Goal: Task Accomplishment & Management: Use online tool/utility

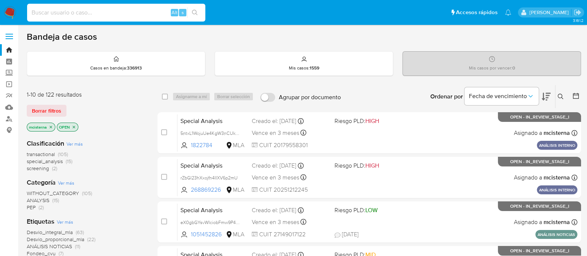
click at [160, 7] on div "Alt s" at bounding box center [116, 13] width 178 height 18
paste input "22915257"
type input "22915257"
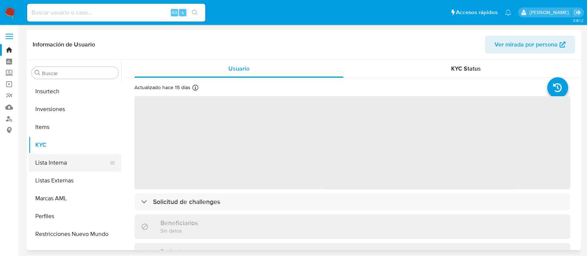
select select "10"
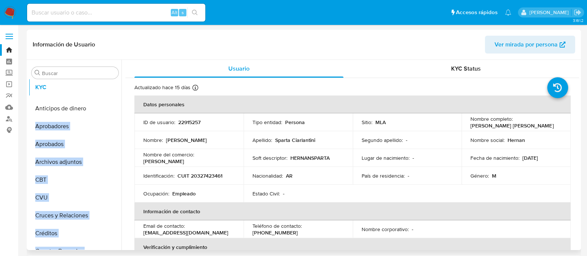
drag, startPoint x: 112, startPoint y: 133, endPoint x: 108, endPoint y: 86, distance: 46.6
click at [108, 86] on ul "Anticipos de dinero Aprobadores Aprobados Archivos adjuntos CBT CVU Cruces y Re…" at bounding box center [75, 166] width 93 height 168
click at [162, 125] on p "ID de usuario :" at bounding box center [159, 122] width 32 height 7
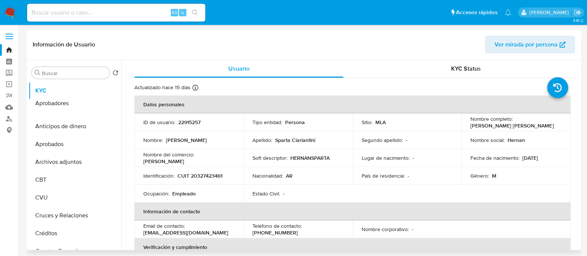
drag, startPoint x: 110, startPoint y: 126, endPoint x: 111, endPoint y: 103, distance: 23.1
click at [111, 103] on ul "KYC Anticipos de dinero Aprobadores Aprobados Archivos adjuntos CBT CVU Cruces …" at bounding box center [75, 166] width 93 height 168
click at [146, 127] on td "ID de usuario : 22915257" at bounding box center [188, 122] width 109 height 18
drag, startPoint x: 110, startPoint y: 145, endPoint x: 109, endPoint y: 127, distance: 17.5
click at [109, 127] on ul "KYC Aprobadores Anticipos de dinero Aprobados Archivos adjuntos CBT CVU Cruces …" at bounding box center [75, 166] width 93 height 168
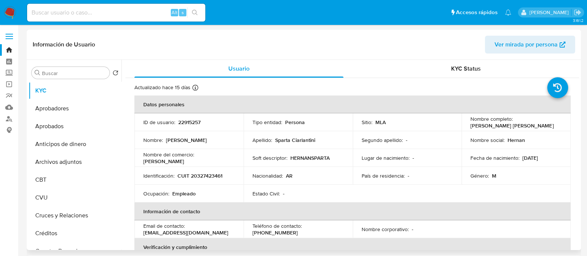
click at [154, 131] on td "ID de usuario : 22915257" at bounding box center [188, 122] width 109 height 18
drag, startPoint x: 107, startPoint y: 162, endPoint x: 105, endPoint y: 143, distance: 19.8
click at [105, 143] on ul "KYC Aprobadores Aprobados Anticipos de dinero Archivos adjuntos CBT CVU Cruces …" at bounding box center [75, 166] width 93 height 168
click at [169, 149] on td "Nombre : Hernan Cesar Manuel" at bounding box center [188, 140] width 109 height 18
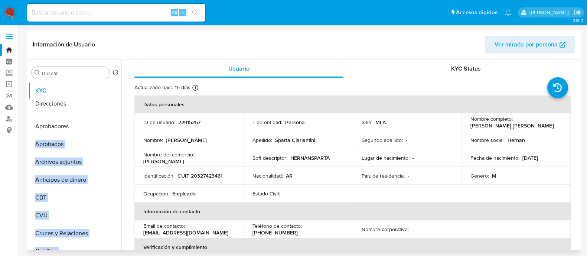
drag, startPoint x: 110, startPoint y: 212, endPoint x: 103, endPoint y: 104, distance: 107.9
click at [103, 104] on ul "KYC Aprobadores Aprobados Archivos adjuntos Anticipos de dinero CBT CVU Cruces …" at bounding box center [75, 166] width 93 height 168
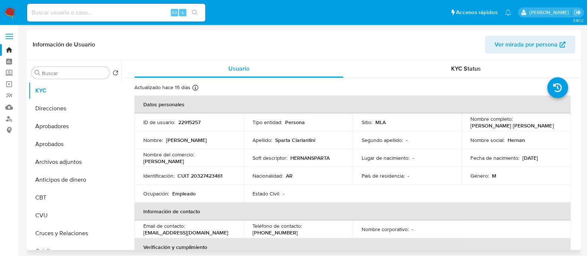
click at [175, 166] on td "Nombre del comercio : hernan sparta" at bounding box center [188, 158] width 109 height 18
drag, startPoint x: 108, startPoint y: 117, endPoint x: 111, endPoint y: 109, distance: 8.5
click at [111, 109] on ul "KYC Direcciones Aprobadores Aprobados Archivos adjuntos Anticipos de dinero CBT…" at bounding box center [75, 166] width 93 height 168
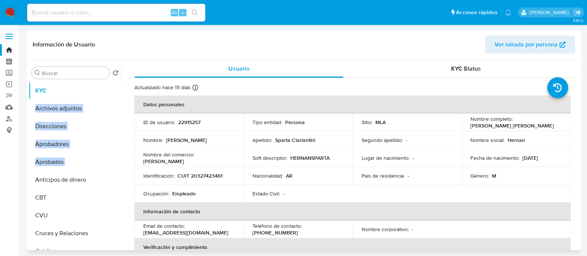
click at [191, 158] on p "Nombre del comercio :" at bounding box center [168, 154] width 51 height 7
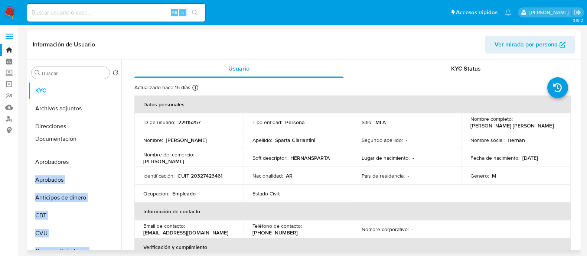
drag, startPoint x: 108, startPoint y: 246, endPoint x: 107, endPoint y: 138, distance: 108.1
click at [107, 138] on ul "KYC Archivos adjuntos Direcciones Aprobadores Aprobados Anticipos de dinero CBT…" at bounding box center [75, 166] width 93 height 168
click at [176, 152] on td "Nombre del comercio : hernan sparta" at bounding box center [188, 158] width 109 height 18
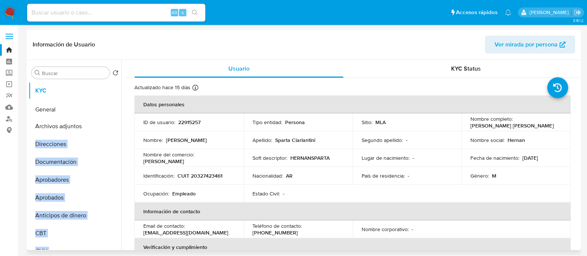
drag, startPoint x: 110, startPoint y: 237, endPoint x: 104, endPoint y: 110, distance: 127.2
click at [104, 110] on ul "KYC Archivos adjuntos Direcciones Documentación Aprobadores Aprobados Anticipos…" at bounding box center [75, 166] width 93 height 168
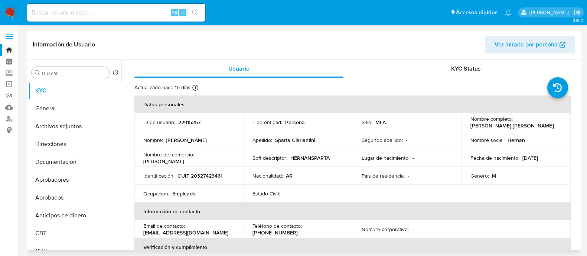
click at [147, 130] on td "ID de usuario : 22915257" at bounding box center [188, 122] width 109 height 18
drag, startPoint x: 110, startPoint y: 208, endPoint x: 113, endPoint y: 177, distance: 30.6
click at [113, 177] on ul "KYC General Archivos adjuntos Direcciones Documentación Aprobadores Aprobados A…" at bounding box center [75, 166] width 93 height 168
click at [137, 170] on td "Identificación : CUIT 20327423461" at bounding box center [188, 176] width 109 height 18
click at [109, 197] on ul "KYC General Archivos adjuntos Direcciones Documentación Historial Casos Aprobad…" at bounding box center [75, 166] width 93 height 168
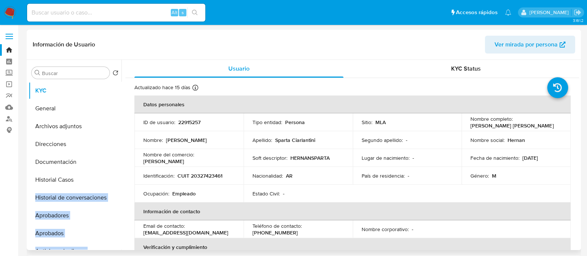
click at [152, 195] on p "Ocupación :" at bounding box center [156, 193] width 26 height 7
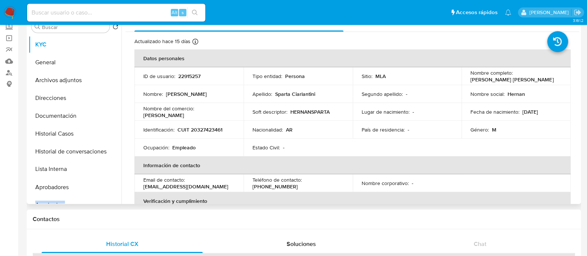
drag, startPoint x: 110, startPoint y: 211, endPoint x: 109, endPoint y: 169, distance: 42.0
click at [109, 169] on ul "KYC General Archivos adjuntos Direcciones Documentación Historial Casos Histori…" at bounding box center [75, 120] width 93 height 168
click at [158, 128] on p "Identificación :" at bounding box center [158, 129] width 31 height 7
drag, startPoint x: 110, startPoint y: 189, endPoint x: 111, endPoint y: 170, distance: 19.4
click at [111, 170] on ul "KYC General Archivos adjuntos Direcciones Documentación Historial Casos Histori…" at bounding box center [75, 120] width 93 height 168
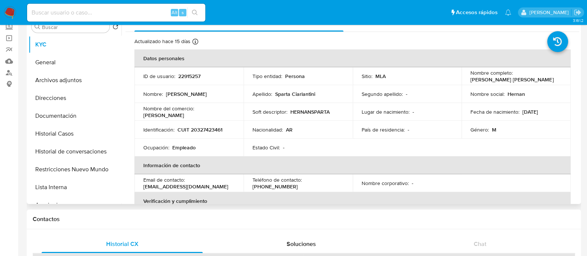
click at [231, 139] on td "Identificación : CUIT 20327423461" at bounding box center [188, 130] width 109 height 18
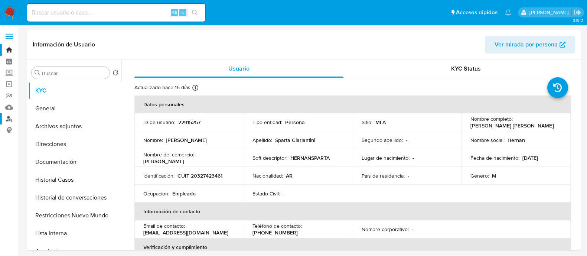
click at [10, 116] on link "Buscador de personas" at bounding box center [44, 119] width 88 height 12
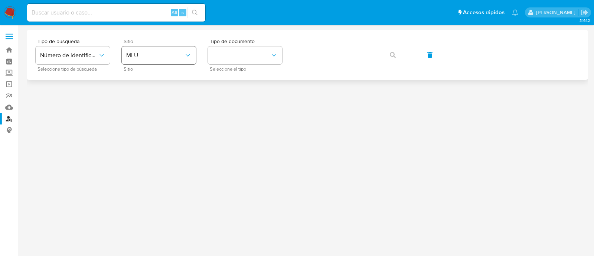
click at [145, 59] on button "MLU" at bounding box center [159, 55] width 74 height 18
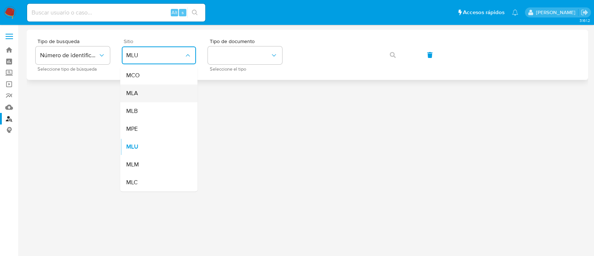
click at [158, 86] on div "MLA" at bounding box center [156, 93] width 61 height 18
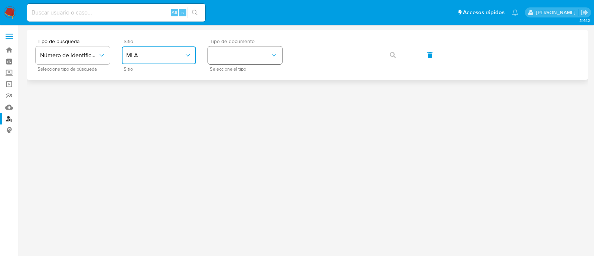
click at [260, 46] on button "identificationType" at bounding box center [245, 55] width 74 height 18
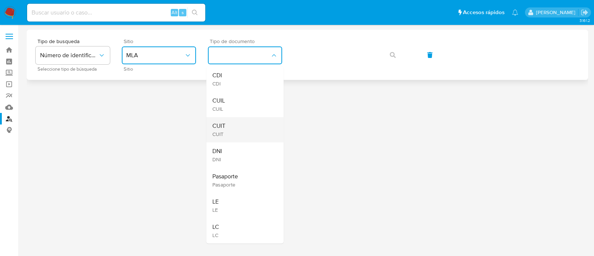
click at [245, 127] on div "CUIT CUIT" at bounding box center [242, 129] width 61 height 25
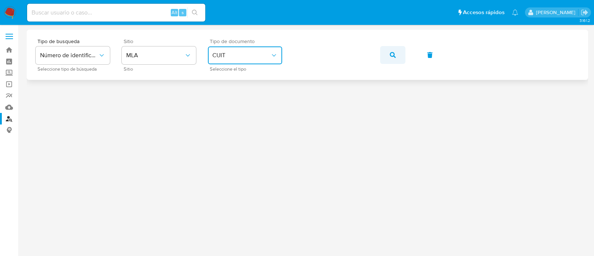
click at [399, 53] on button "button" at bounding box center [392, 55] width 25 height 18
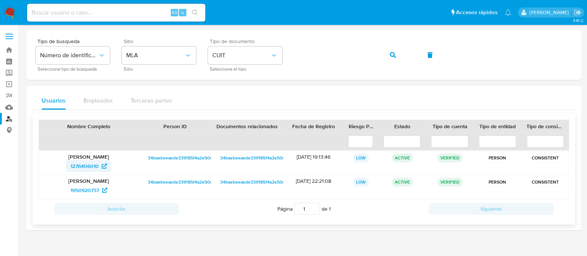
click at [80, 167] on span "1276406010" at bounding box center [85, 166] width 28 height 12
click at [97, 189] on span "1950920737" at bounding box center [85, 190] width 29 height 12
click at [387, 58] on button "button" at bounding box center [392, 55] width 25 height 18
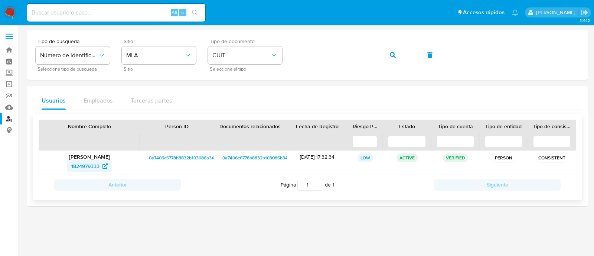
click at [107, 165] on icon at bounding box center [105, 165] width 5 height 5
click at [390, 53] on icon "button" at bounding box center [393, 55] width 6 height 6
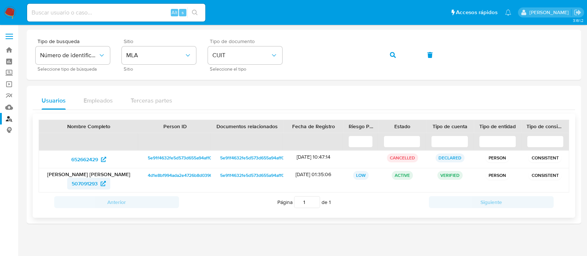
click at [85, 184] on span "507091293" at bounding box center [85, 184] width 26 height 12
click at [8, 85] on link "Operaciones masivas" at bounding box center [44, 84] width 88 height 12
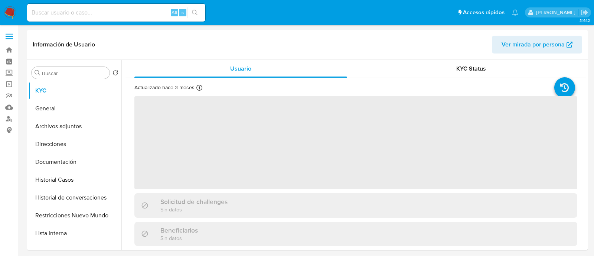
select select "10"
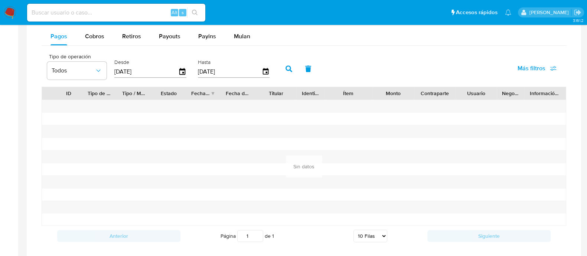
scroll to position [464, 0]
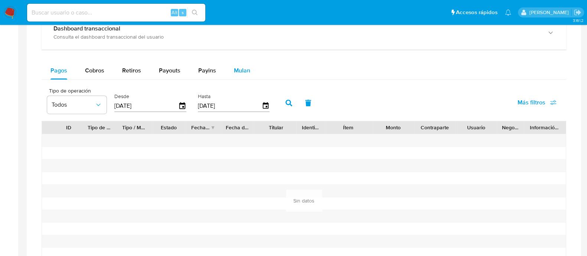
click at [242, 71] on span "Mulan" at bounding box center [242, 70] width 16 height 9
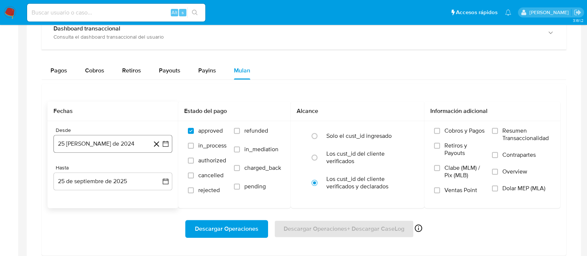
click at [117, 142] on button "25 [PERSON_NAME] de 2024" at bounding box center [112, 144] width 119 height 18
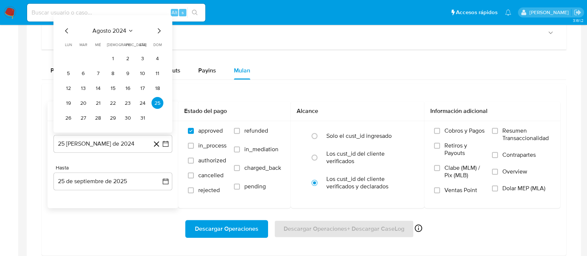
click at [127, 26] on div "agosto 2024" at bounding box center [112, 30] width 101 height 9
click at [128, 32] on icon "Seleccionar mes y año" at bounding box center [131, 31] width 6 height 6
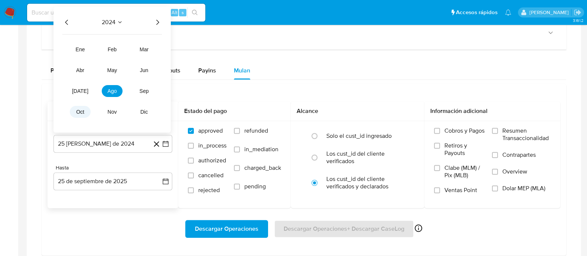
click at [86, 111] on button "oct" at bounding box center [80, 112] width 21 height 12
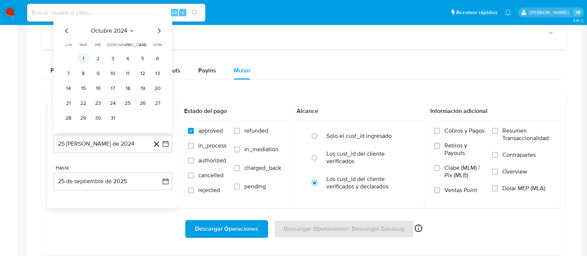
click at [84, 56] on button "1" at bounding box center [83, 58] width 12 height 12
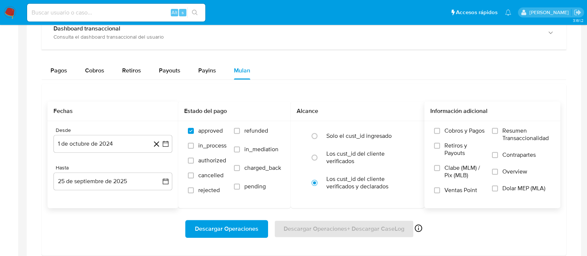
click at [506, 188] on span "Dolar MEP (MLA)" at bounding box center [524, 188] width 43 height 7
click at [498, 188] on input "Dolar MEP (MLA)" at bounding box center [495, 188] width 6 height 6
click at [246, 222] on span "Descargar Operaciones" at bounding box center [227, 229] width 64 height 16
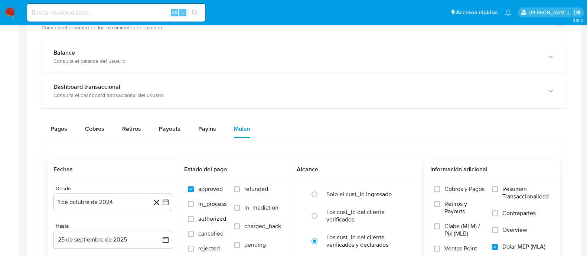
scroll to position [371, 0]
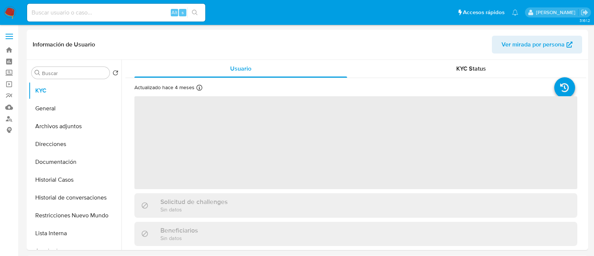
select select "10"
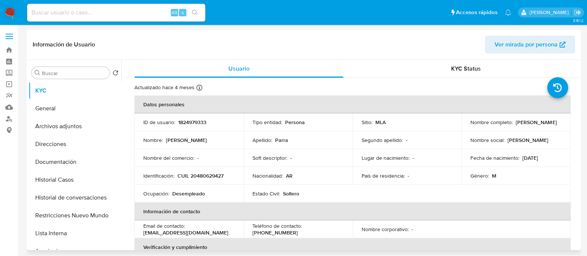
click at [205, 176] on p "CUIL 20480629427" at bounding box center [201, 175] width 46 height 7
copy p "20480629427"
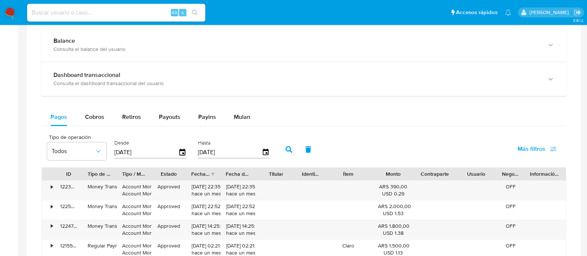
scroll to position [511, 0]
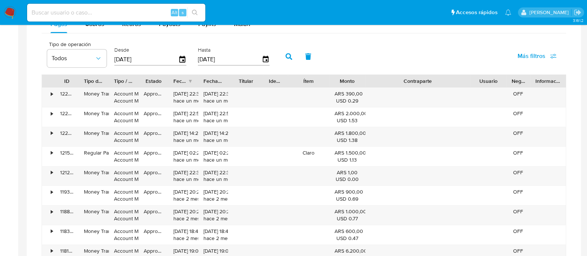
drag, startPoint x: 457, startPoint y: 81, endPoint x: 517, endPoint y: 81, distance: 60.2
click at [517, 81] on div "ID Tipo de operación Tipo / Método Estado Fecha de creación Fecha de aprobación…" at bounding box center [304, 81] width 524 height 13
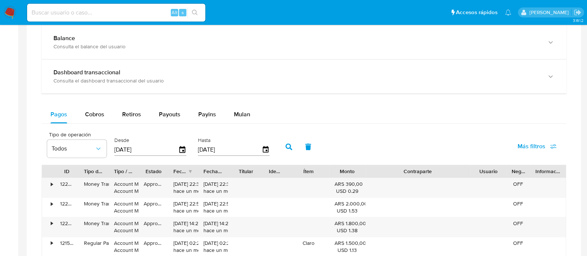
scroll to position [418, 0]
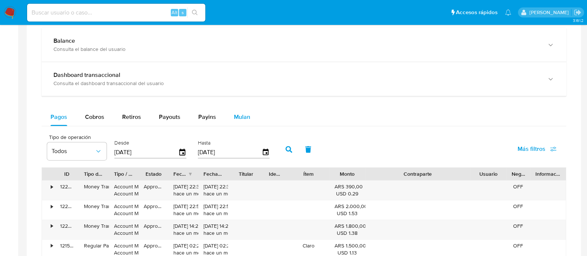
click at [243, 117] on span "Mulan" at bounding box center [242, 117] width 16 height 9
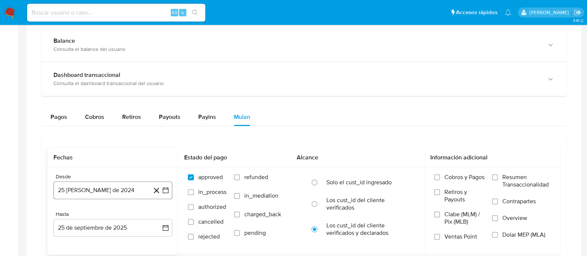
click at [140, 187] on button "25 de agosto de 2024" at bounding box center [112, 190] width 119 height 18
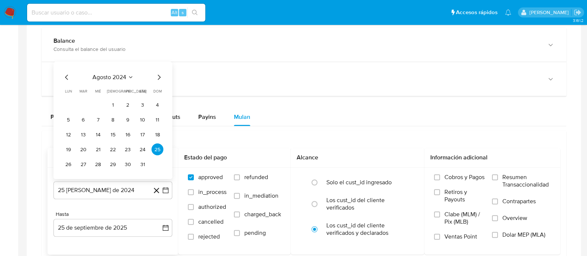
click at [160, 76] on icon "Mes siguiente" at bounding box center [159, 77] width 9 height 9
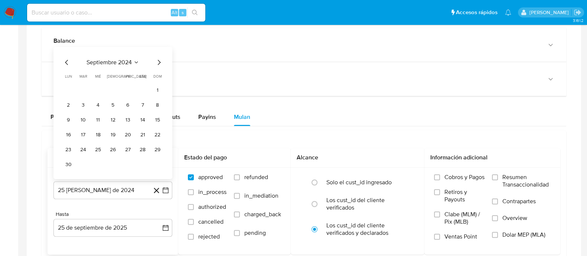
click at [160, 62] on icon "Mes siguiente" at bounding box center [159, 62] width 9 height 9
click at [86, 106] on button "1" at bounding box center [83, 105] width 12 height 12
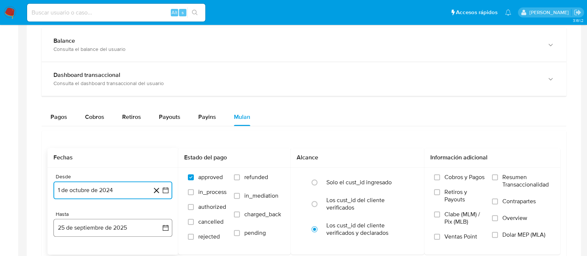
click at [113, 220] on button "25 de septiembre de 2025" at bounding box center [112, 228] width 119 height 18
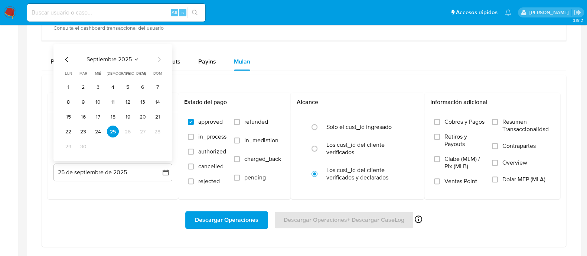
scroll to position [557, 0]
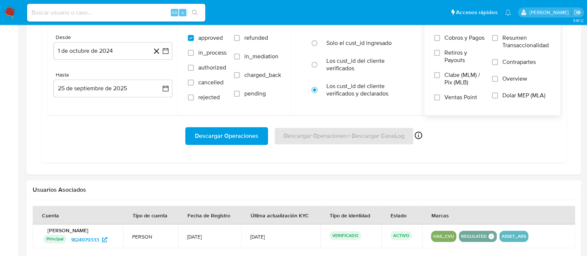
click at [514, 98] on span "Dolar MEP (MLA)" at bounding box center [524, 95] width 43 height 7
click at [239, 136] on span "Descargar Operaciones" at bounding box center [227, 136] width 64 height 16
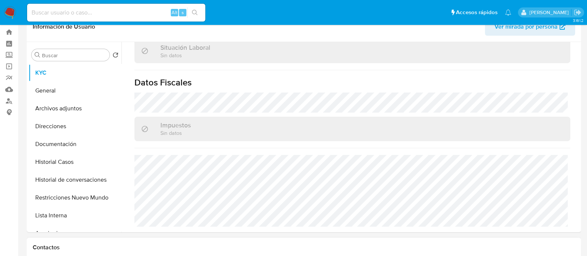
scroll to position [0, 0]
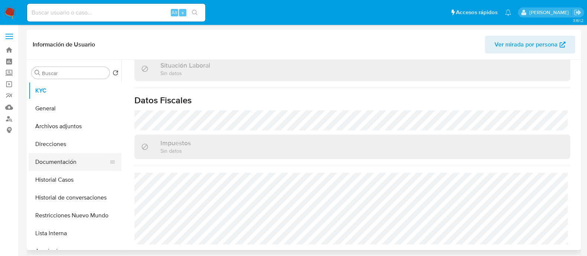
click at [81, 162] on button "Documentación" at bounding box center [72, 162] width 87 height 18
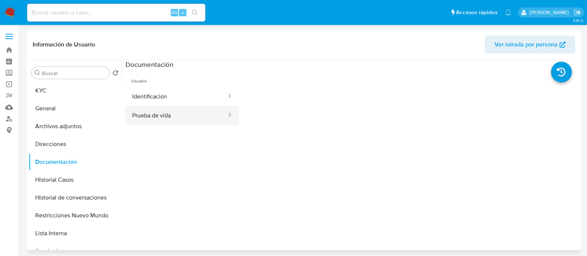
click at [181, 113] on button "Prueba de vida" at bounding box center [177, 115] width 102 height 19
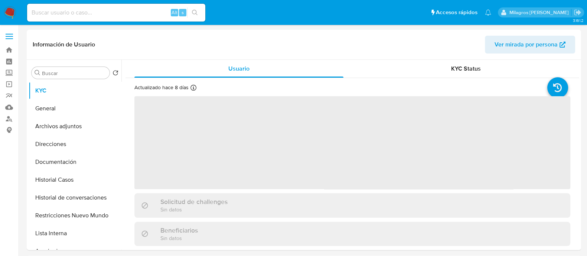
select select "10"
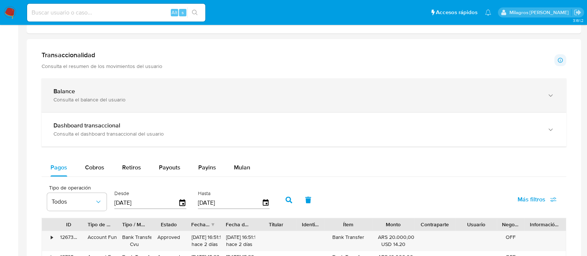
scroll to position [418, 0]
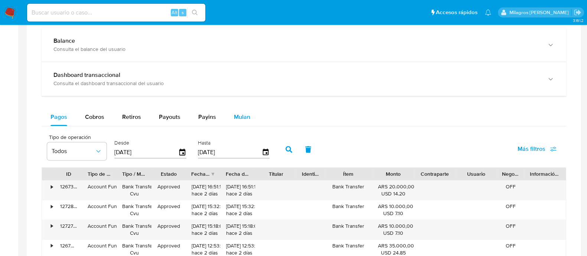
click at [239, 111] on div "Mulan" at bounding box center [242, 117] width 16 height 18
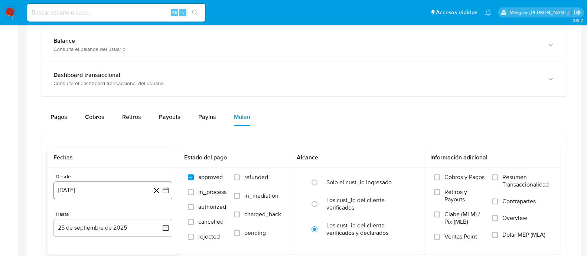
click at [126, 190] on button "25 [PERSON_NAME] de 2024" at bounding box center [112, 190] width 119 height 18
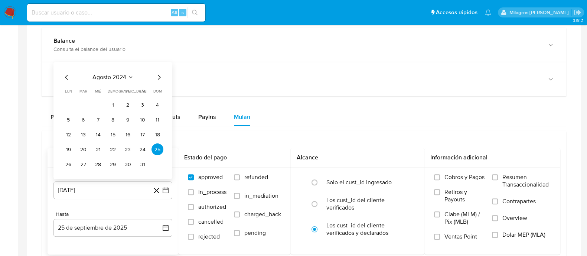
click at [158, 78] on icon "Mes siguiente" at bounding box center [159, 77] width 9 height 9
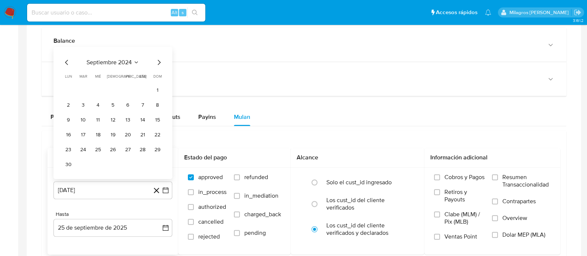
click at [157, 78] on span "dom" at bounding box center [157, 77] width 9 height 6
click at [157, 59] on icon "Mes siguiente" at bounding box center [159, 62] width 9 height 9
drag, startPoint x: 80, startPoint y: 101, endPoint x: 90, endPoint y: 110, distance: 13.4
click at [79, 100] on button "1" at bounding box center [83, 105] width 12 height 12
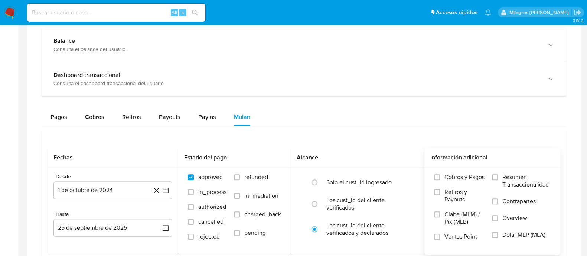
click at [529, 234] on span "Dolar MEP (MLA)" at bounding box center [524, 234] width 43 height 7
click at [498, 234] on input "Dolar MEP (MLA)" at bounding box center [495, 235] width 6 height 6
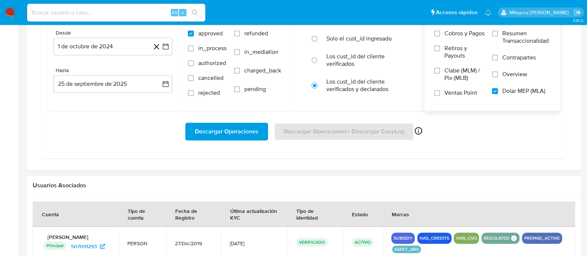
scroll to position [603, 0]
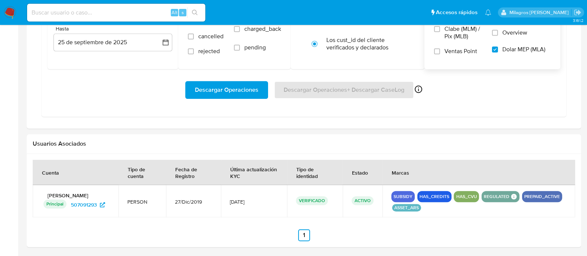
click at [225, 82] on span "Descargar Operaciones" at bounding box center [227, 90] width 64 height 16
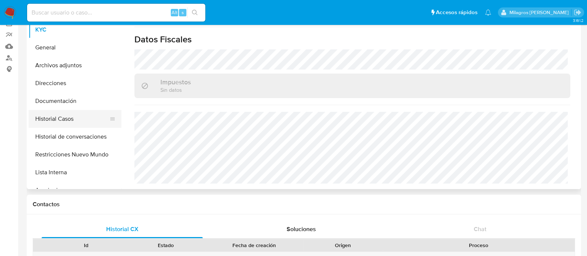
scroll to position [46, 0]
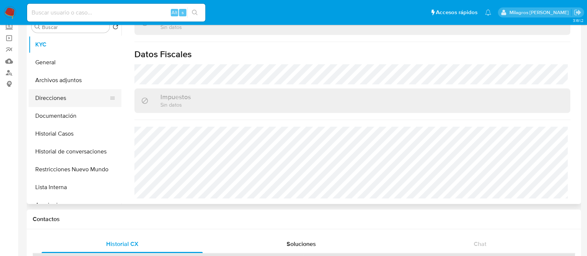
click at [69, 104] on button "Direcciones" at bounding box center [72, 98] width 87 height 18
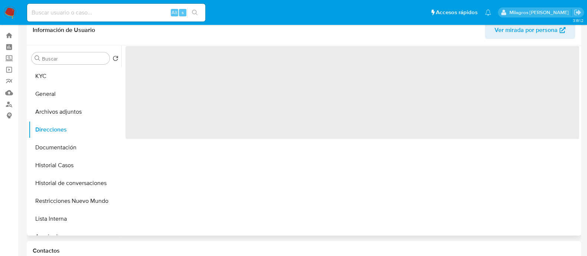
scroll to position [0, 0]
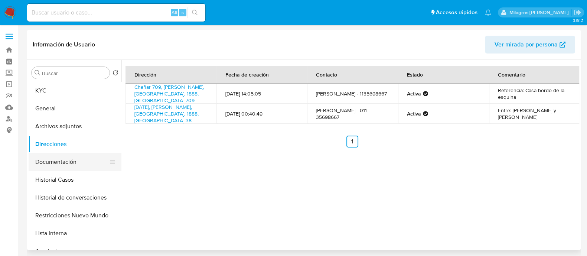
click at [80, 154] on button "Documentación" at bounding box center [72, 162] width 87 height 18
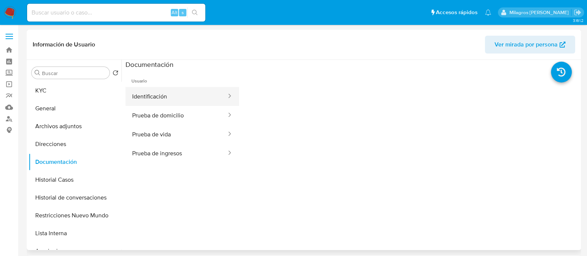
click at [171, 95] on button "Identificación" at bounding box center [177, 96] width 102 height 19
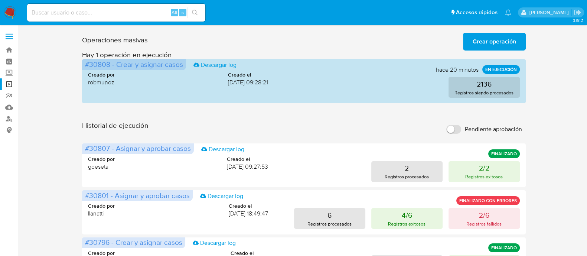
click at [476, 42] on span "Crear operación" at bounding box center [494, 41] width 43 height 16
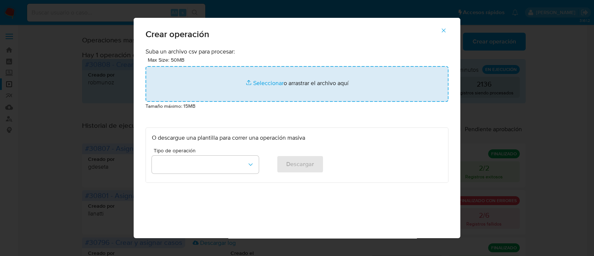
click at [256, 84] on input "file" at bounding box center [297, 84] width 303 height 36
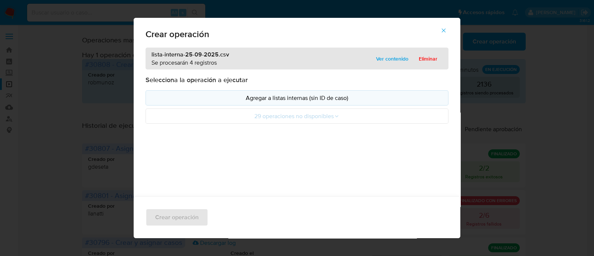
drag, startPoint x: 256, startPoint y: 84, endPoint x: 162, endPoint y: 101, distance: 95.2
click at [161, 100] on p "Agregar a listas internas (sin ID de caso)" at bounding box center [297, 98] width 291 height 9
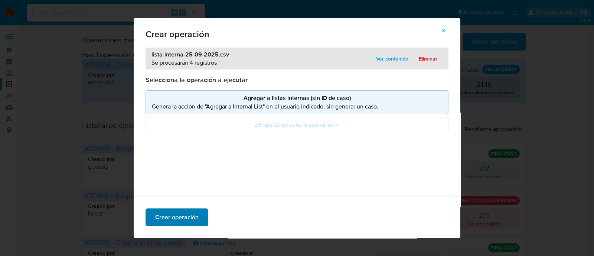
click at [174, 220] on span "Crear operación" at bounding box center [176, 217] width 43 height 16
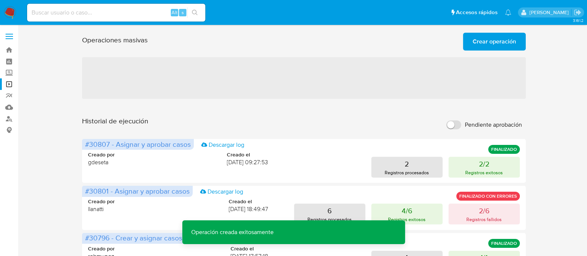
click at [490, 45] on span "Crear operación" at bounding box center [494, 41] width 43 height 16
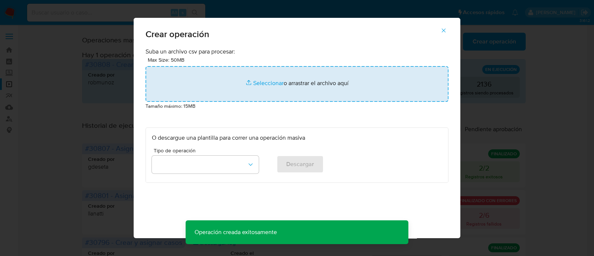
click at [259, 89] on input "file" at bounding box center [297, 84] width 303 height 36
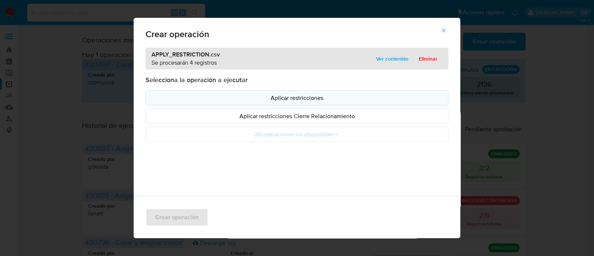
drag, startPoint x: 259, startPoint y: 89, endPoint x: 162, endPoint y: 94, distance: 97.1
click at [162, 94] on p "Aplicar restricciones" at bounding box center [297, 98] width 291 height 9
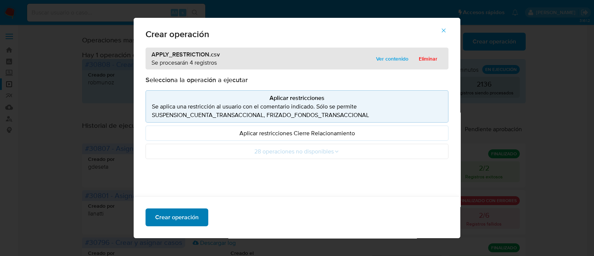
click at [197, 215] on button "Crear operación" at bounding box center [177, 217] width 63 height 18
